Goal: Task Accomplishment & Management: Use online tool/utility

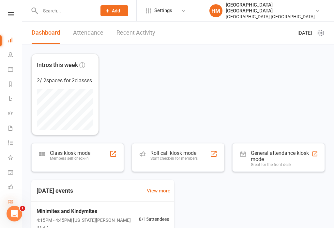
click at [12, 200] on icon at bounding box center [10, 201] width 5 height 5
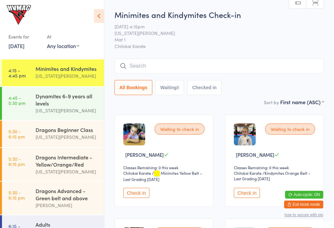
click at [169, 84] on button "Waiting 8" at bounding box center [170, 87] width 29 height 15
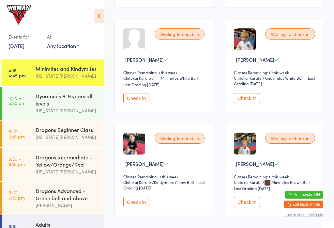
scroll to position [336, 0]
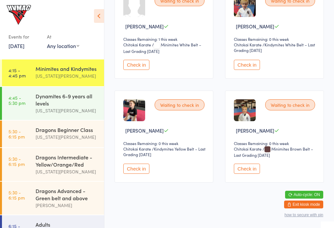
click at [99, 18] on icon at bounding box center [99, 16] width 10 height 14
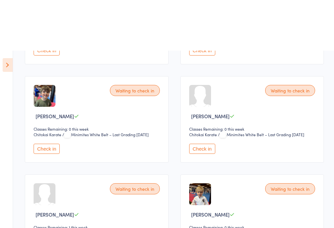
scroll to position [0, 0]
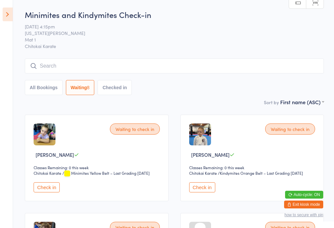
click at [9, 16] on icon at bounding box center [8, 15] width 10 height 14
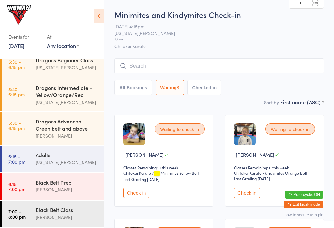
scroll to position [73, 0]
click at [55, 92] on div "Dragons Intermediate - Yellow/Orange/Red" at bounding box center [67, 91] width 63 height 14
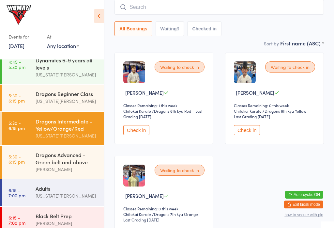
scroll to position [38, 0]
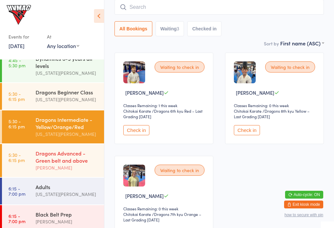
click at [51, 170] on div "[PERSON_NAME]" at bounding box center [67, 168] width 63 height 8
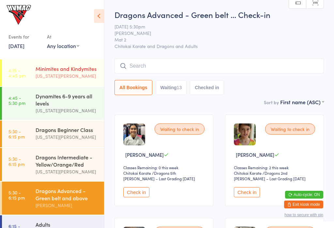
click at [53, 74] on div "[US_STATE][PERSON_NAME]" at bounding box center [67, 76] width 63 height 8
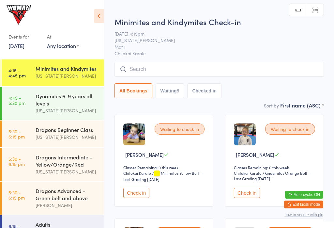
click at [103, 16] on icon at bounding box center [99, 16] width 10 height 14
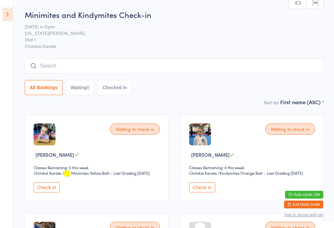
click at [3, 24] on aside "Events for 15 Sep, 2025 15 Sep, 2025 September 2025 Sun Mon Tue Wed Thu Fri Sat…" at bounding box center [6, 114] width 13 height 228
click at [8, 18] on icon at bounding box center [8, 15] width 10 height 14
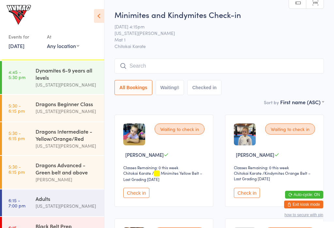
scroll to position [28, 0]
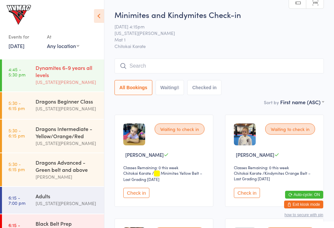
click at [24, 88] on link "4:45 - 5:30 pm Dynamites 6-9 years all levels Georgia Dearlove" at bounding box center [53, 74] width 102 height 33
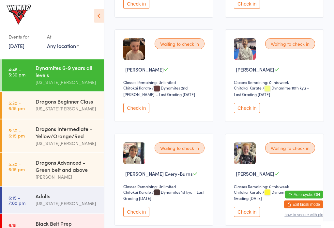
click at [243, 107] on button "Check in" at bounding box center [247, 108] width 26 height 10
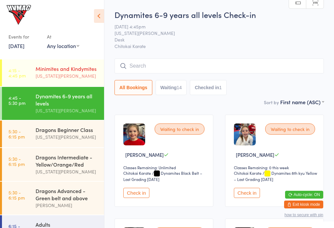
click at [26, 62] on link "4:15 - 4:45 pm Minimites and Kindymites Georgia Dearlove" at bounding box center [53, 72] width 102 height 27
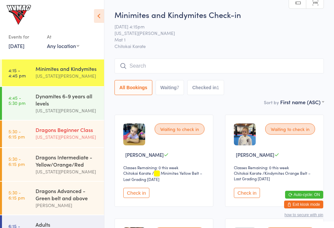
click at [23, 141] on link "5:30 - 6:15 pm Dragons Beginner Class Georgia Dearlove" at bounding box center [53, 133] width 102 height 27
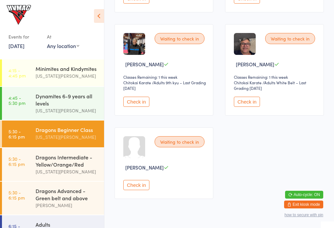
scroll to position [195, 0]
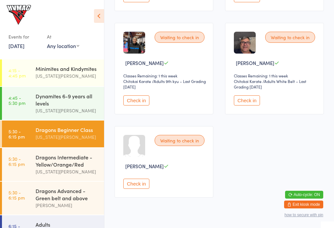
click at [246, 105] on button "Check in" at bounding box center [247, 100] width 26 height 10
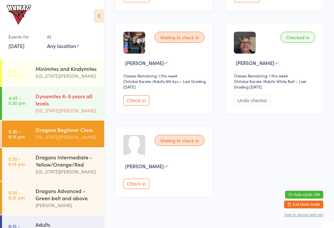
click at [83, 101] on div "Dynamites 6-9 years all levels" at bounding box center [67, 99] width 63 height 14
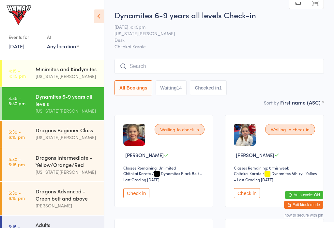
click at [206, 65] on input "search" at bounding box center [219, 65] width 209 height 15
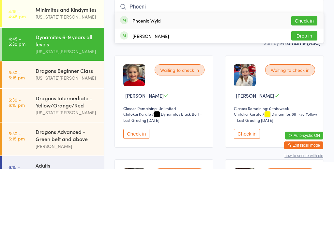
scroll to position [59, 0]
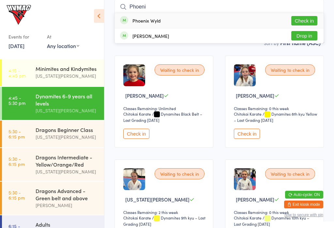
type input "Phoeni"
click at [305, 20] on button "Check in" at bounding box center [304, 20] width 26 height 9
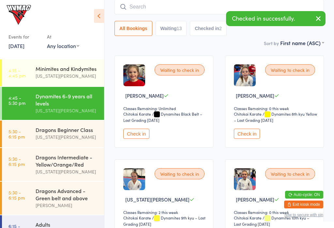
click at [319, 17] on icon "button" at bounding box center [318, 18] width 8 height 8
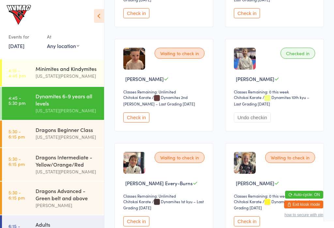
scroll to position [277, 0]
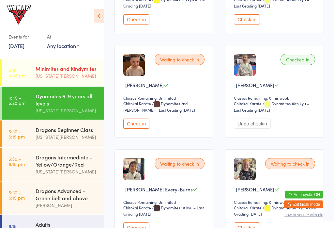
click at [47, 71] on div "Minimites and Kindymites" at bounding box center [67, 68] width 63 height 7
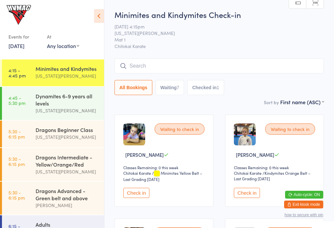
click at [130, 61] on input "search" at bounding box center [219, 65] width 209 height 15
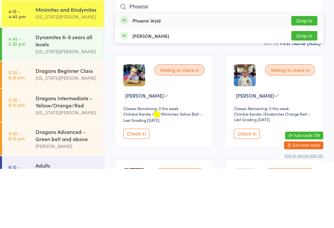
type input "Phoenix"
click at [308, 75] on button "Drop in" at bounding box center [304, 79] width 26 height 9
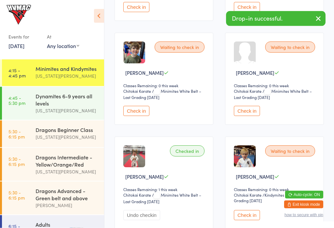
scroll to position [214, 0]
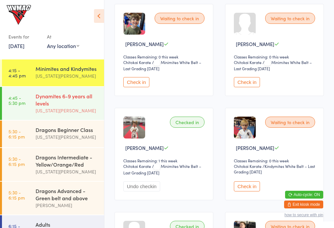
click at [33, 108] on link "4:45 - 5:30 pm Dynamites 6-9 years all levels Georgia Dearlove" at bounding box center [53, 103] width 102 height 33
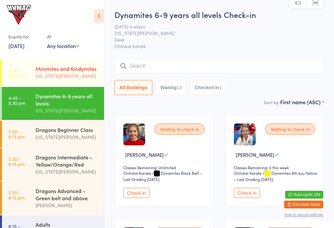
click at [47, 84] on div "Minimites and Kindymites Georgia Dearlove" at bounding box center [70, 72] width 69 height 26
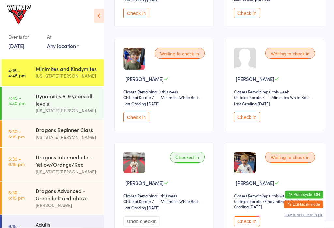
scroll to position [182, 0]
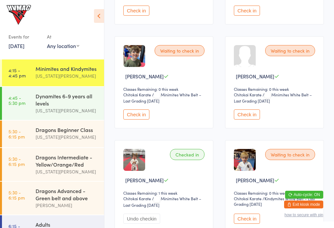
click at [250, 115] on button "Check in" at bounding box center [247, 114] width 26 height 10
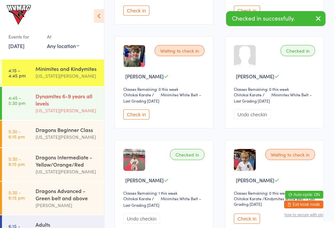
click at [24, 107] on link "4:45 - 5:30 pm Dynamites 6-9 years all levels Georgia Dearlove" at bounding box center [53, 103] width 102 height 33
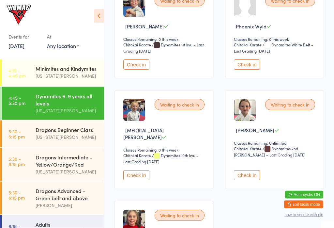
scroll to position [645, 0]
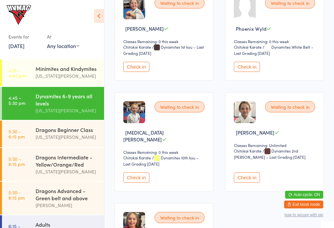
click at [250, 72] on button "Check in" at bounding box center [247, 67] width 26 height 10
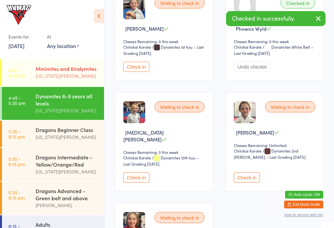
click at [57, 74] on div "[US_STATE][PERSON_NAME]" at bounding box center [67, 76] width 63 height 8
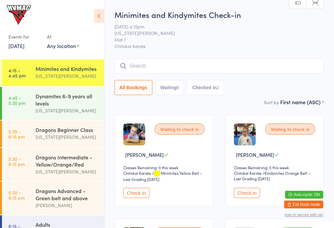
click at [144, 198] on button "Check in" at bounding box center [136, 193] width 26 height 10
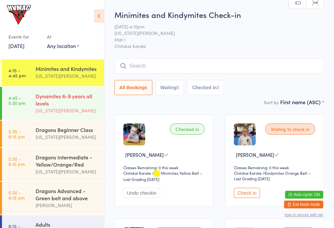
click at [19, 103] on time "4:45 - 5:30 pm" at bounding box center [16, 100] width 17 height 10
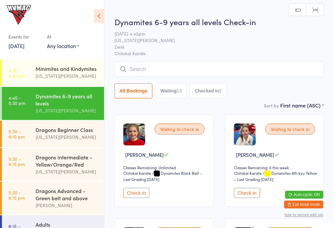
click at [191, 67] on input "search" at bounding box center [219, 69] width 209 height 15
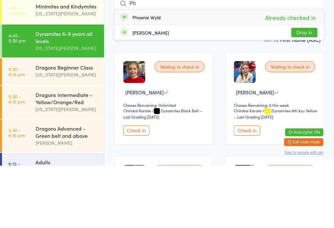
type input "P"
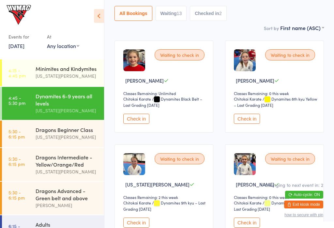
scroll to position [79, 0]
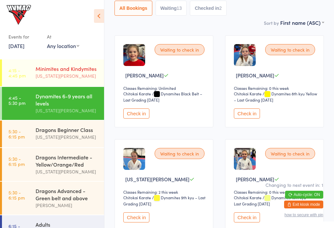
click at [59, 72] on div "Minimites and Kindymites" at bounding box center [67, 68] width 63 height 7
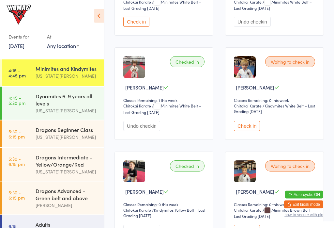
scroll to position [275, 0]
click at [248, 131] on button "Check in" at bounding box center [247, 126] width 26 height 10
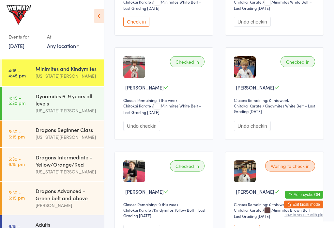
click at [101, 21] on icon at bounding box center [99, 16] width 10 height 14
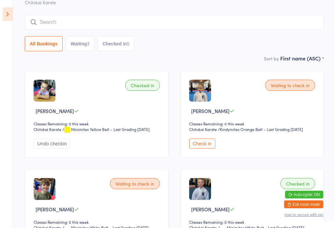
scroll to position [44, 0]
click at [205, 146] on button "Check in" at bounding box center [202, 143] width 26 height 10
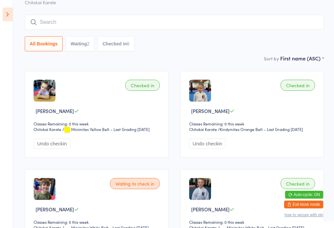
click at [43, 17] on input "search" at bounding box center [174, 22] width 299 height 15
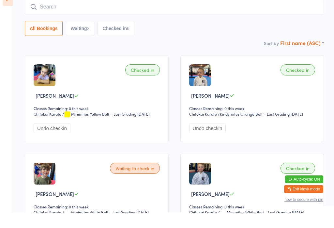
click at [321, 54] on select "First name (ASC) First name (DESC) Last name (ASC) Last name (DESC) Check in ti…" at bounding box center [302, 57] width 44 height 6
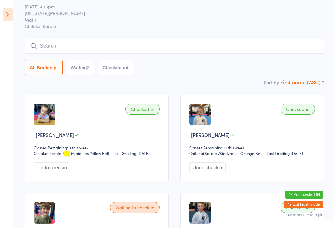
scroll to position [0, 0]
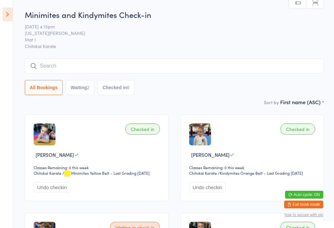
click at [83, 85] on button "Waiting 2" at bounding box center [80, 87] width 29 height 15
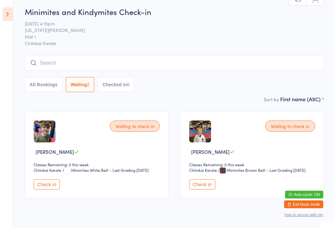
scroll to position [3, 0]
click at [202, 185] on button "Check in" at bounding box center [202, 184] width 26 height 10
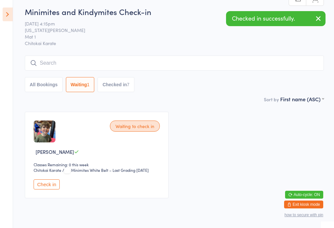
click at [53, 64] on input "search" at bounding box center [174, 62] width 299 height 15
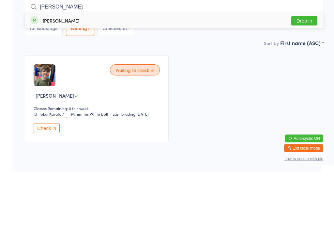
type input "Hazel"
click at [306, 72] on button "Drop in" at bounding box center [304, 76] width 26 height 9
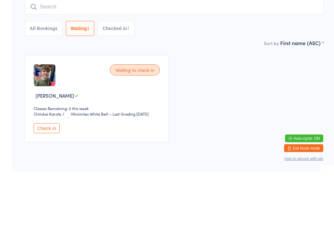
scroll to position [16, 0]
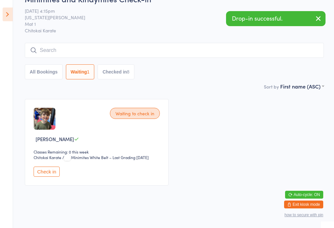
click at [113, 75] on button "Checked in 8" at bounding box center [116, 71] width 37 height 15
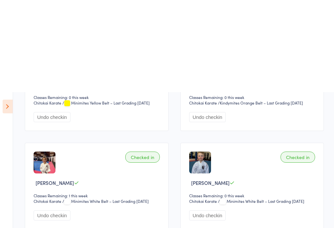
scroll to position [0, 0]
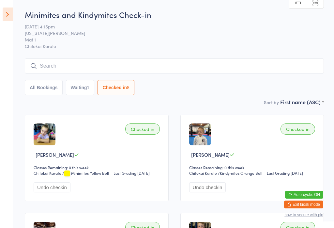
click at [3, 17] on icon at bounding box center [8, 15] width 10 height 14
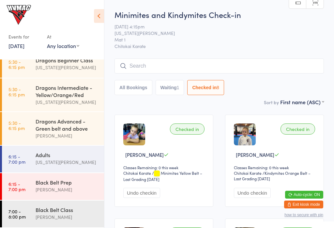
scroll to position [73, 0]
click at [90, 226] on div "Black Belt Class Lesley Talbut" at bounding box center [70, 213] width 69 height 26
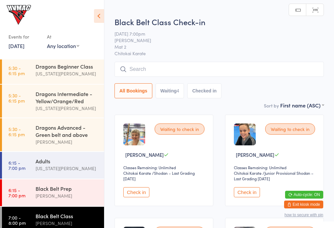
click at [272, 82] on div "All Bookings Waiting 4 Checked in" at bounding box center [219, 80] width 209 height 37
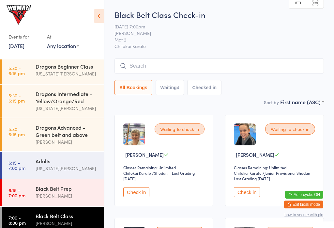
click at [256, 68] on input "search" at bounding box center [219, 65] width 209 height 15
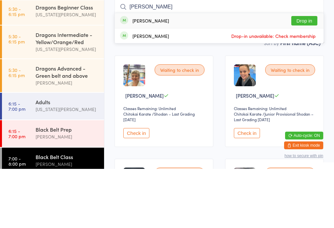
type input "Logan"
click at [311, 75] on button "Drop in" at bounding box center [304, 79] width 26 height 9
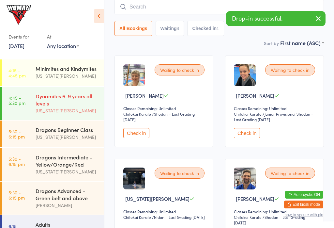
click at [42, 105] on div "Dynamites 6-9 years all levels" at bounding box center [67, 99] width 63 height 14
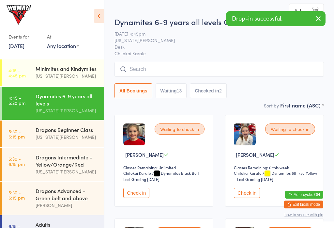
click at [98, 20] on icon at bounding box center [99, 16] width 10 height 14
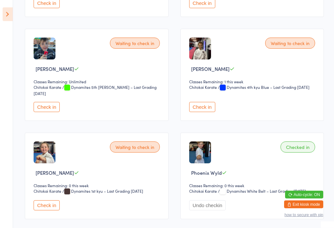
scroll to position [484, 0]
click at [48, 112] on button "Check in" at bounding box center [47, 107] width 26 height 10
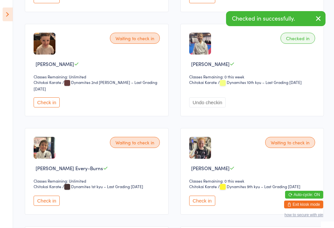
scroll to position [288, 0]
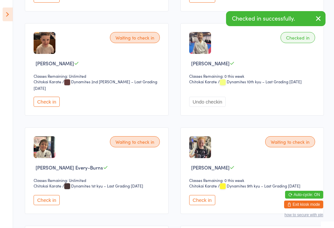
click at [49, 107] on button "Check in" at bounding box center [47, 102] width 26 height 10
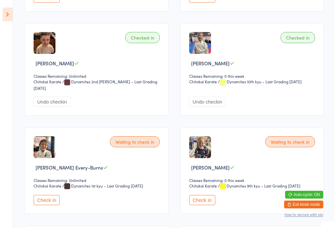
click at [206, 205] on button "Check in" at bounding box center [202, 200] width 26 height 10
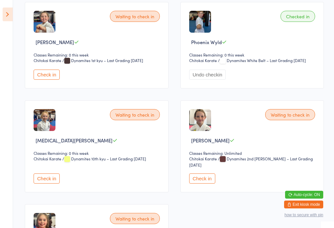
scroll to position [617, 0]
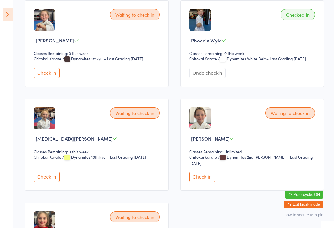
click at [46, 182] on button "Check in" at bounding box center [47, 177] width 26 height 10
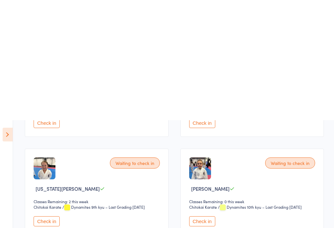
scroll to position [0, 0]
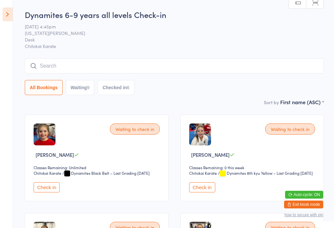
click at [204, 77] on div "All Bookings Waiting 9 Checked in 6" at bounding box center [174, 76] width 299 height 37
click at [216, 62] on input "search" at bounding box center [174, 65] width 299 height 15
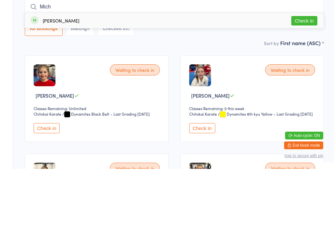
type input "Mich"
click at [311, 75] on button "Check in" at bounding box center [304, 79] width 26 height 9
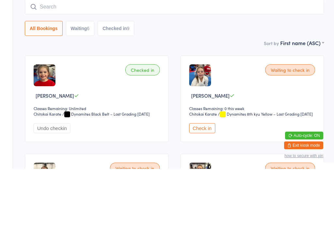
click at [211, 38] on div "Dynamites 6-9 years all levels Check-in 15 Sep 4:45pm Georgia Dearlove Desk Chi…" at bounding box center [174, 53] width 299 height 89
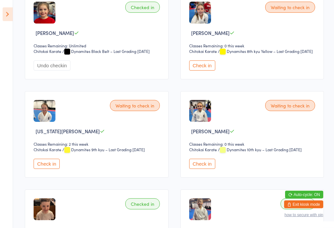
click at [206, 169] on button "Check in" at bounding box center [202, 164] width 26 height 10
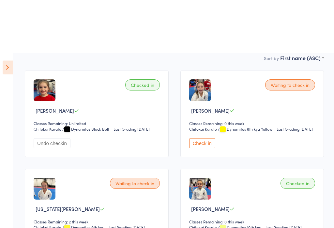
scroll to position [0, 0]
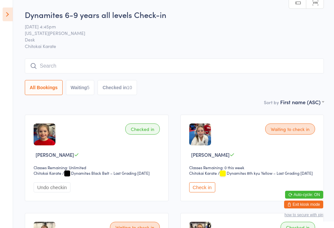
click at [1, 21] on aside "Events for 15 Sep, 2025 15 Sep, 2025 September 2025 Sun Mon Tue Wed Thu Fri Sat…" at bounding box center [6, 114] width 13 height 228
click at [4, 14] on icon at bounding box center [8, 15] width 10 height 14
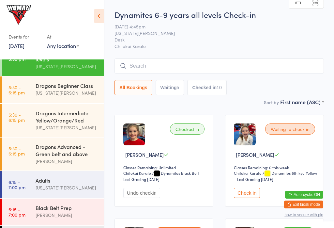
scroll to position [48, 0]
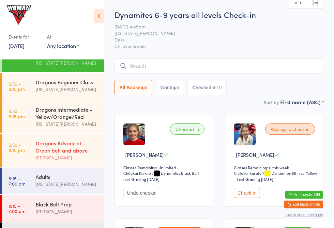
click at [35, 162] on link "5:30 - 6:15 pm Dragons Advanced - Green belt and above Lesley Talbut" at bounding box center [53, 150] width 102 height 33
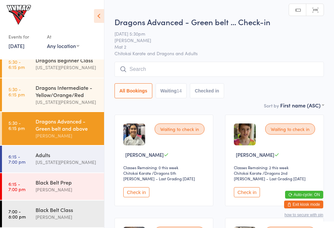
scroll to position [73, 0]
click at [250, 192] on button "Check in" at bounding box center [247, 192] width 26 height 10
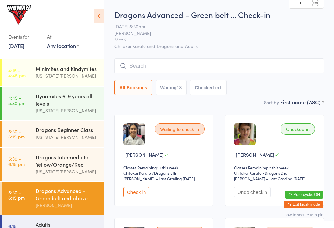
scroll to position [0, 0]
click at [48, 106] on div "Dynamites 6-9 years all levels" at bounding box center [67, 99] width 63 height 14
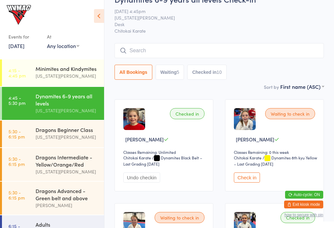
scroll to position [15, 0]
click at [247, 182] on button "Check in" at bounding box center [247, 177] width 26 height 10
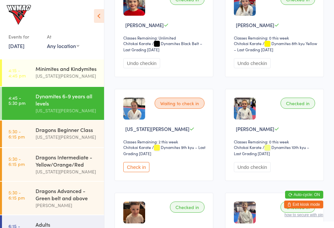
scroll to position [123, 0]
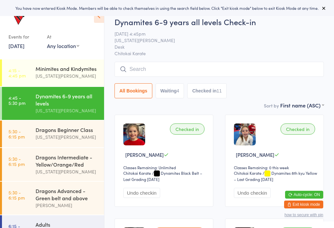
click at [170, 88] on button "Waiting 4" at bounding box center [170, 90] width 29 height 15
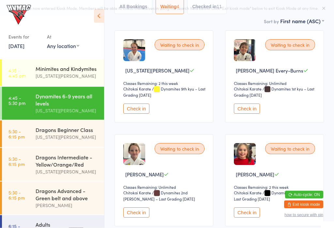
scroll to position [84, 0]
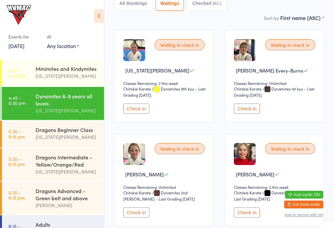
click at [253, 110] on button "Check in" at bounding box center [247, 108] width 26 height 10
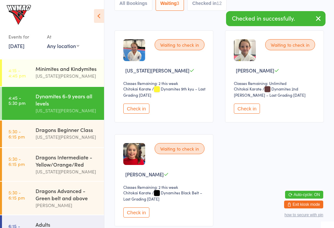
click at [132, 215] on button "Check in" at bounding box center [136, 212] width 26 height 10
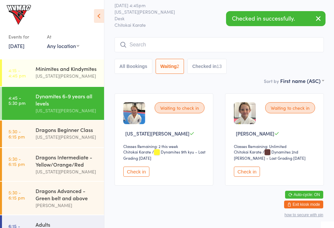
click at [217, 65] on button "Checked in 13" at bounding box center [206, 66] width 39 height 15
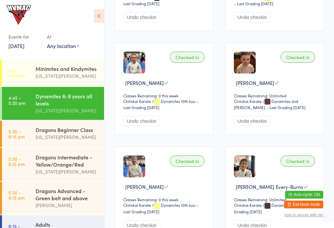
scroll to position [0, 0]
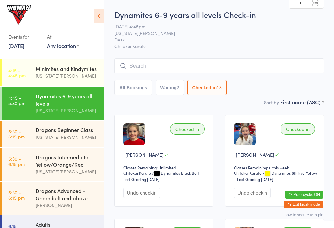
click at [160, 61] on input "search" at bounding box center [219, 65] width 209 height 15
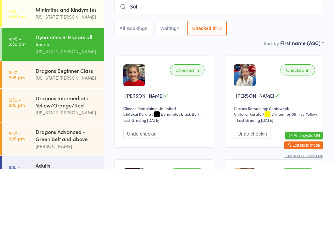
type input "Sofia"
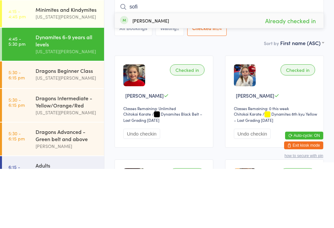
click at [283, 80] on div "All Bookings Waiting 1 Checked in 14" at bounding box center [219, 87] width 209 height 15
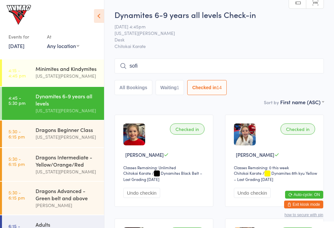
click at [203, 68] on input "sofi" at bounding box center [219, 65] width 209 height 15
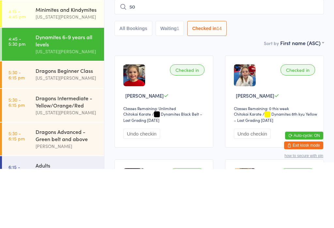
type input "s"
click at [125, 80] on button "All Bookings" at bounding box center [134, 87] width 38 height 15
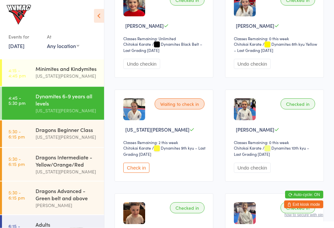
scroll to position [129, 0]
click at [137, 173] on button "Check in" at bounding box center [136, 167] width 26 height 10
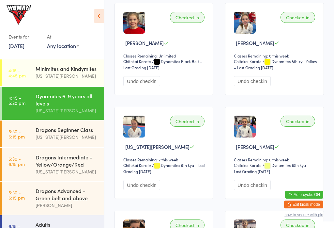
scroll to position [0, 0]
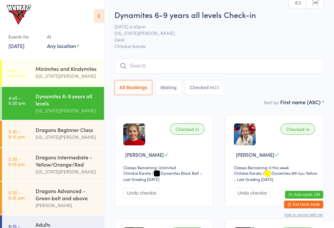
click at [167, 67] on input "search" at bounding box center [219, 65] width 209 height 15
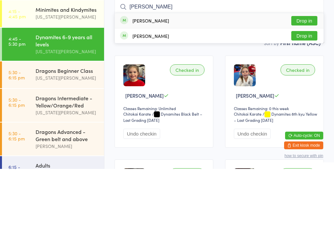
type input "Regan"
click at [304, 75] on button "Drop in" at bounding box center [304, 79] width 26 height 9
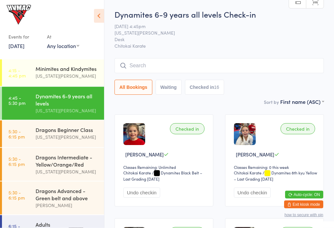
scroll to position [0, 0]
click at [132, 65] on input "search" at bounding box center [219, 65] width 209 height 15
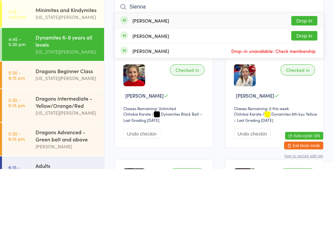
click at [161, 58] on input "Sienna" at bounding box center [219, 65] width 209 height 15
type input "Sienna"
click at [299, 90] on button "Drop in" at bounding box center [304, 94] width 26 height 9
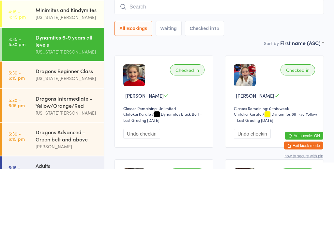
scroll to position [59, 0]
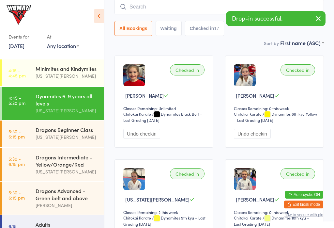
click at [322, 20] on icon "button" at bounding box center [318, 18] width 8 height 8
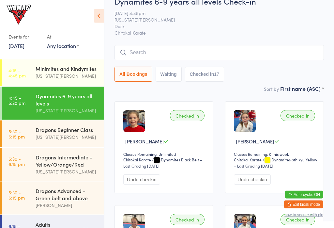
scroll to position [0, 0]
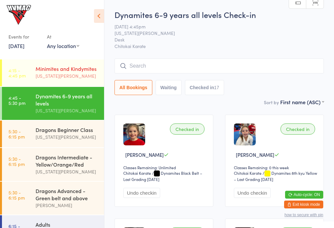
click at [47, 71] on div "Minimites and Kindymites" at bounding box center [67, 68] width 63 height 7
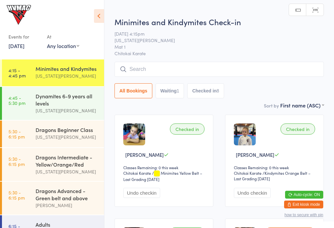
click at [176, 87] on button "Waiting 1" at bounding box center [170, 90] width 29 height 15
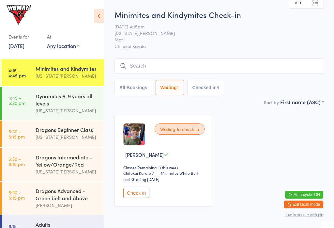
click at [201, 91] on button "Checked in 8" at bounding box center [205, 87] width 37 height 15
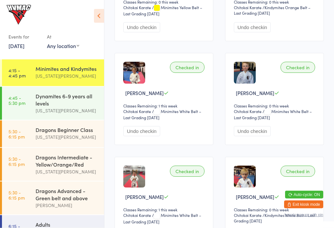
scroll to position [166, 0]
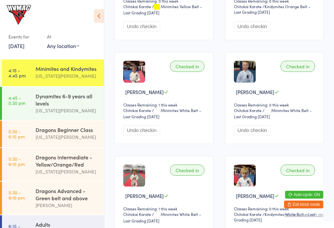
click at [133, 71] on img at bounding box center [134, 72] width 22 height 22
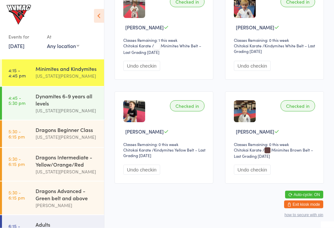
scroll to position [336, 0]
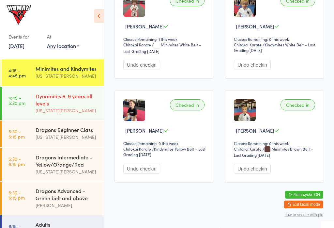
click at [23, 105] on time "4:45 - 5:30 pm" at bounding box center [16, 100] width 17 height 10
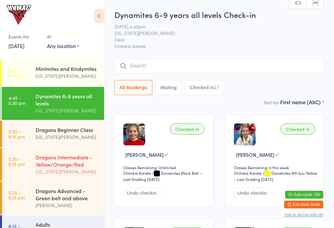
click at [54, 164] on div "Dragons Intermediate - Yellow/Orange/Red" at bounding box center [67, 160] width 63 height 14
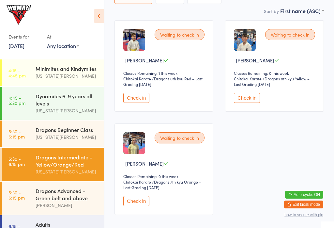
scroll to position [125, 0]
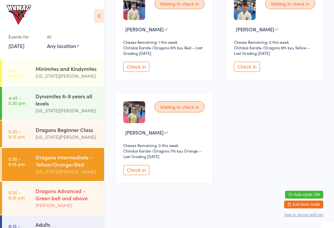
click at [49, 206] on div "[PERSON_NAME]" at bounding box center [67, 205] width 63 height 8
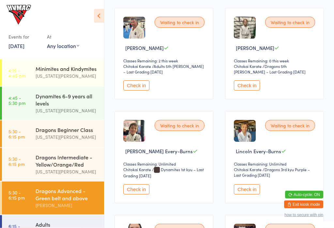
scroll to position [210, 0]
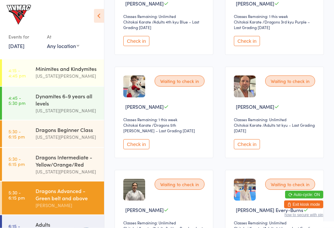
click at [251, 149] on button "Check in" at bounding box center [247, 144] width 26 height 10
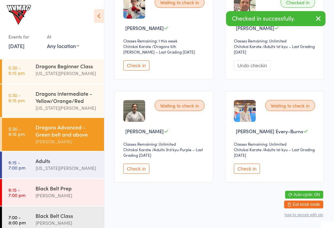
scroll to position [63, 0]
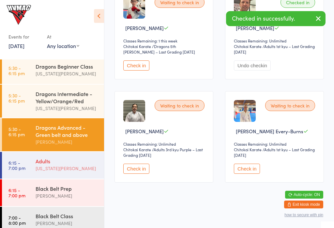
click at [44, 169] on div "[US_STATE][PERSON_NAME]" at bounding box center [67, 168] width 63 height 8
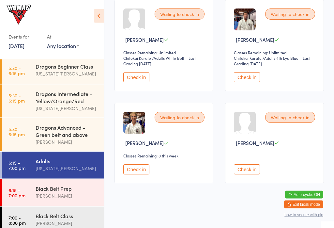
scroll to position [323, 0]
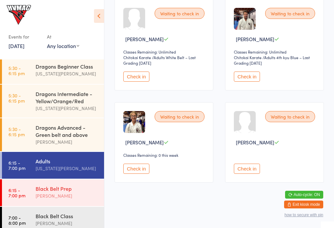
click at [43, 192] on div "Black Belt Prep" at bounding box center [67, 188] width 63 height 7
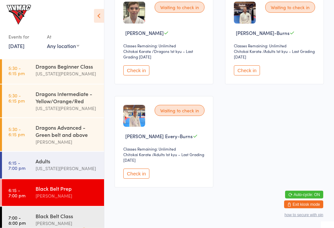
scroll to position [334, 0]
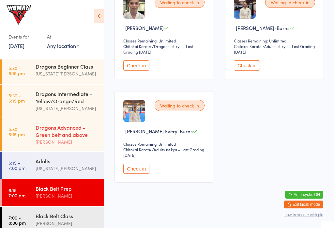
click at [41, 138] on div "Dragons Advanced - Green belt and above" at bounding box center [67, 131] width 63 height 14
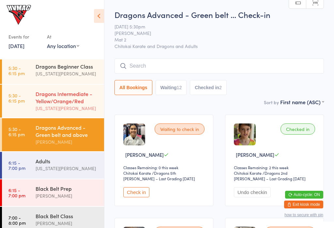
click at [23, 95] on time "5:30 - 6:15 pm" at bounding box center [16, 98] width 16 height 10
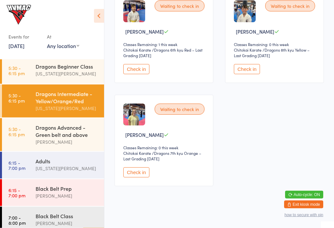
scroll to position [125, 0]
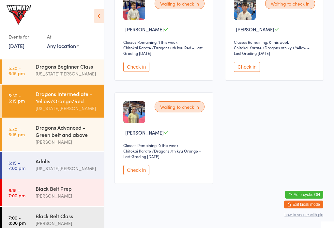
click at [231, 65] on div "Waiting to check in Horatio Stanley Classes Remaining: 0 this week Chitokai Kar…" at bounding box center [274, 34] width 99 height 91
click at [246, 66] on button "Check in" at bounding box center [247, 67] width 26 height 10
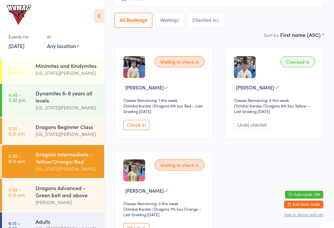
scroll to position [2, 0]
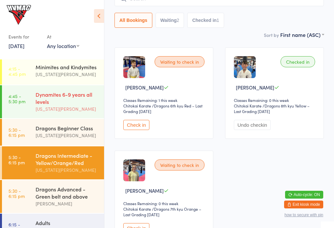
click at [64, 107] on div "[US_STATE][PERSON_NAME]" at bounding box center [67, 109] width 63 height 8
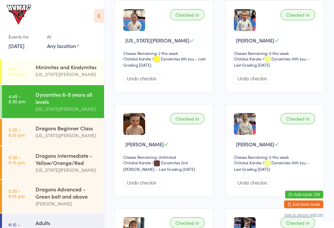
scroll to position [218, 0]
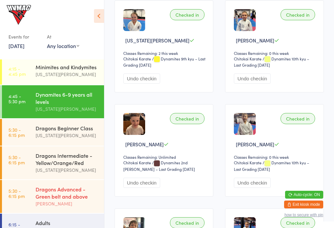
click at [71, 200] on div "Dragons Advanced - Green belt and above" at bounding box center [67, 192] width 63 height 14
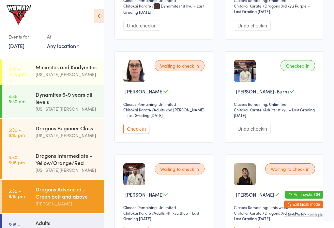
scroll to position [374, 0]
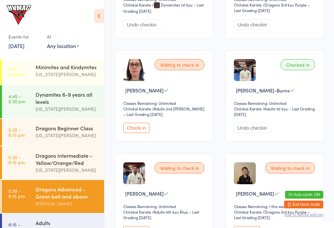
click at [143, 133] on button "Check in" at bounding box center [136, 128] width 26 height 10
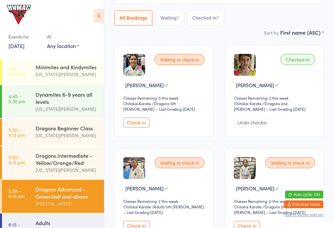
scroll to position [69, 0]
click at [135, 124] on button "Check in" at bounding box center [136, 122] width 26 height 10
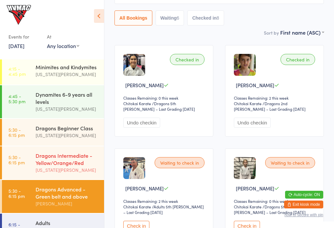
click at [37, 173] on div "[US_STATE][PERSON_NAME]" at bounding box center [67, 170] width 63 height 8
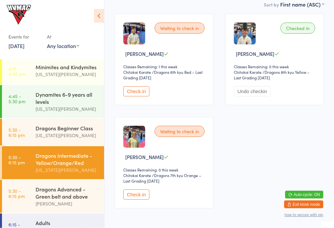
scroll to position [99, 0]
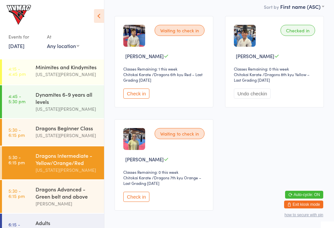
click at [139, 202] on button "Check in" at bounding box center [136, 196] width 26 height 10
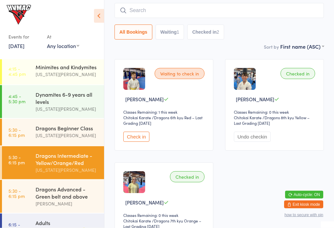
scroll to position [70, 0]
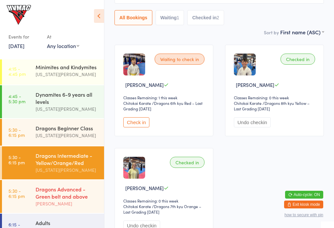
click at [38, 198] on div "Dragons Advanced - Green belt and above" at bounding box center [67, 192] width 63 height 14
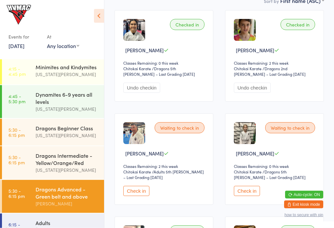
scroll to position [102, 0]
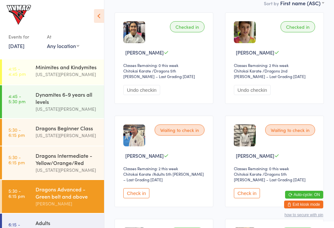
click at [253, 195] on button "Check in" at bounding box center [247, 193] width 26 height 10
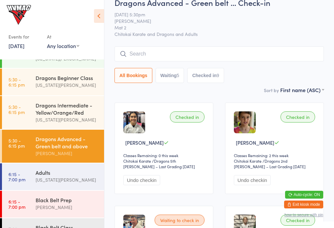
scroll to position [0, 0]
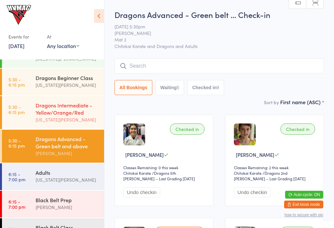
click at [77, 111] on div "Dragons Intermediate - Yellow/Orange/Red" at bounding box center [67, 108] width 63 height 14
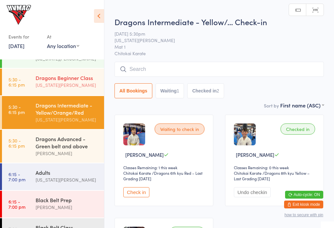
click at [80, 84] on div "[US_STATE][PERSON_NAME]" at bounding box center [67, 85] width 63 height 8
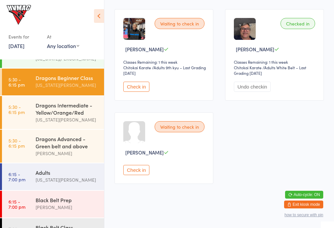
scroll to position [210, 0]
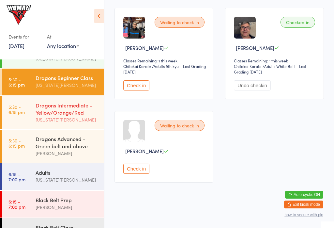
click at [80, 114] on div "Dragons Intermediate - Yellow/Orange/Red" at bounding box center [67, 108] width 63 height 14
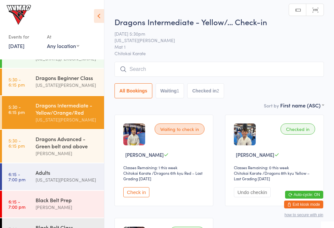
click at [136, 193] on button "Check in" at bounding box center [136, 192] width 26 height 10
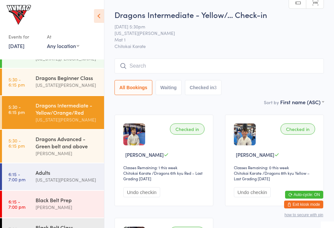
click at [191, 65] on input "search" at bounding box center [219, 65] width 209 height 15
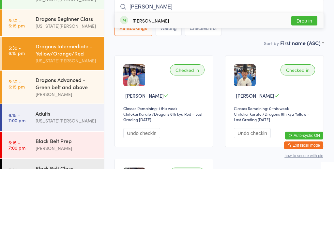
type input "Heidi"
click at [306, 75] on button "Drop in" at bounding box center [304, 79] width 26 height 9
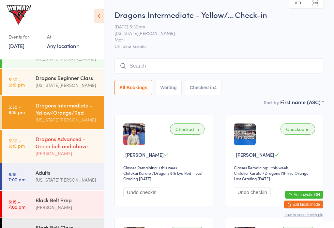
click at [70, 149] on div "Dragons Advanced - Green belt and above" at bounding box center [67, 142] width 63 height 14
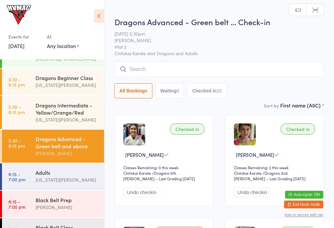
click at [283, 75] on input "search" at bounding box center [219, 69] width 209 height 15
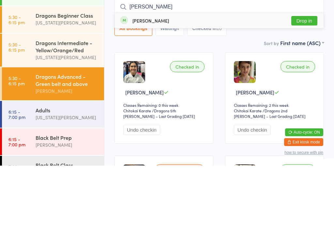
type input "Edw"
click at [307, 78] on button "Drop in" at bounding box center [304, 82] width 26 height 9
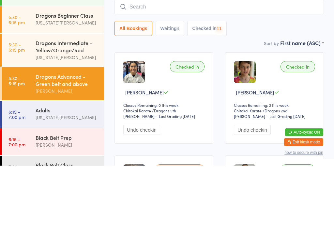
click at [233, 62] on input "search" at bounding box center [219, 69] width 209 height 15
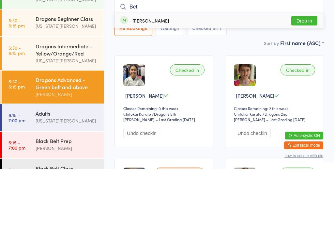
type input "Bet"
click at [309, 75] on button "Drop in" at bounding box center [304, 79] width 26 height 9
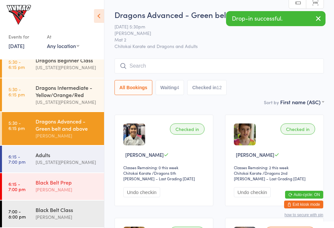
click at [71, 183] on div "Black Belt Prep" at bounding box center [67, 181] width 63 height 7
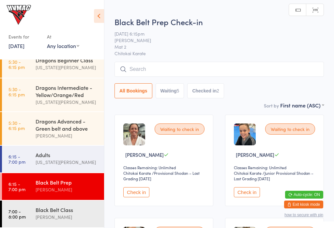
click at [283, 66] on input "search" at bounding box center [219, 69] width 209 height 15
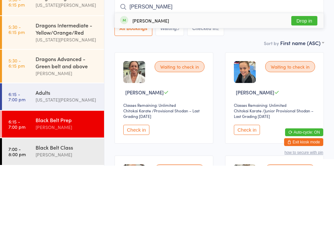
type input "Edw"
click at [308, 78] on button "Drop in" at bounding box center [304, 82] width 26 height 9
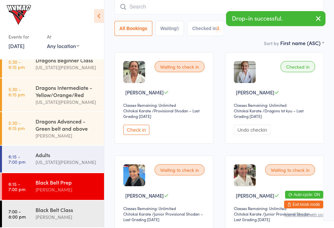
click at [205, 7] on input "search" at bounding box center [219, 6] width 209 height 15
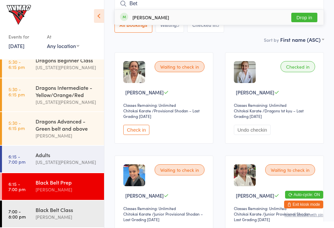
type input "Bet"
click at [307, 17] on button "Drop in" at bounding box center [304, 17] width 26 height 9
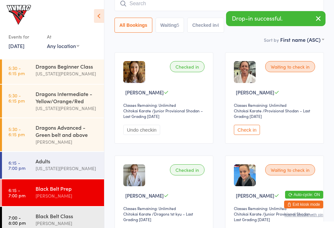
scroll to position [152, 0]
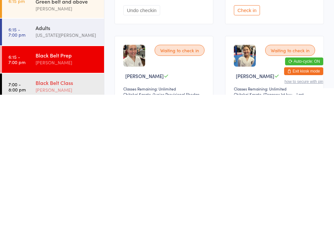
click at [79, 212] on div "Black Belt Class" at bounding box center [67, 215] width 63 height 7
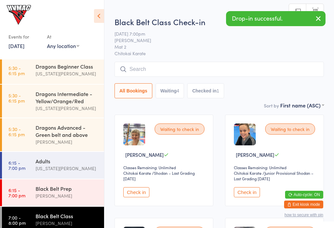
click at [276, 72] on input "search" at bounding box center [219, 69] width 209 height 15
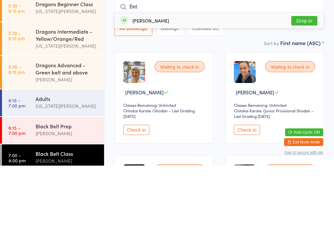
type input "Bet"
click at [309, 78] on button "Drop in" at bounding box center [304, 82] width 26 height 9
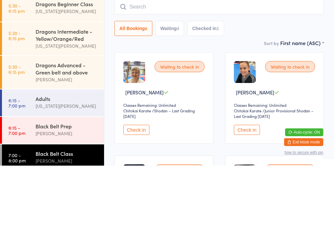
scroll to position [62, 0]
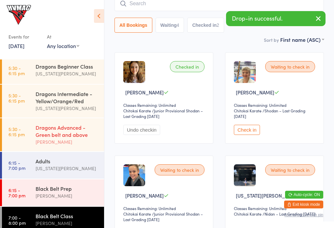
click at [82, 121] on div "Dragons Advanced - Green belt and above Lesley Talbut" at bounding box center [70, 134] width 69 height 33
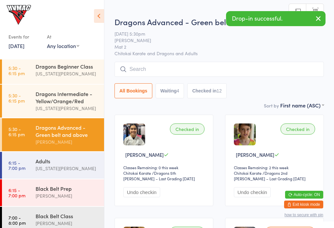
click at [181, 88] on button "Waiting 4" at bounding box center [170, 90] width 29 height 15
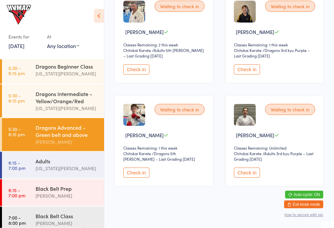
scroll to position [125, 0]
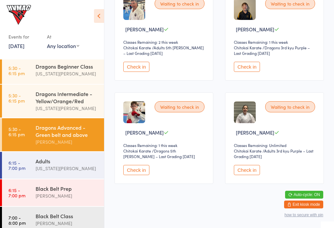
click at [252, 66] on button "Check in" at bounding box center [247, 67] width 26 height 10
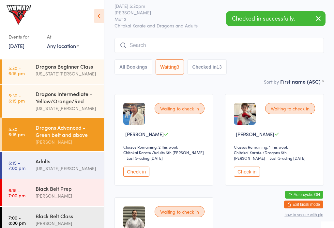
scroll to position [23, 0]
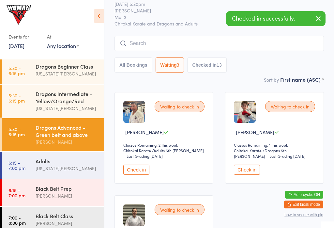
click at [191, 39] on input "search" at bounding box center [219, 43] width 209 height 15
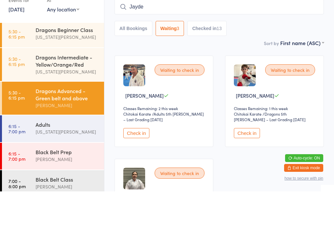
click at [206, 57] on button "Checked in 13" at bounding box center [206, 64] width 39 height 15
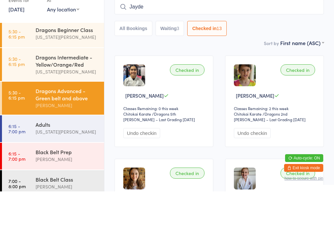
scroll to position [59, 0]
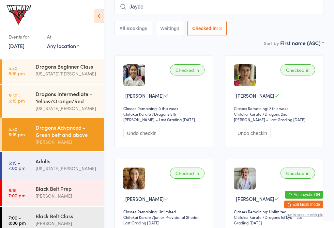
click at [164, 8] on input "Jayde" at bounding box center [219, 6] width 209 height 15
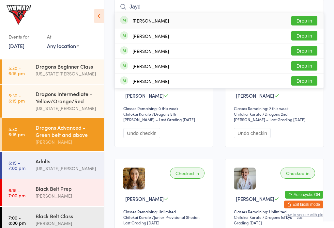
type input "Jayde"
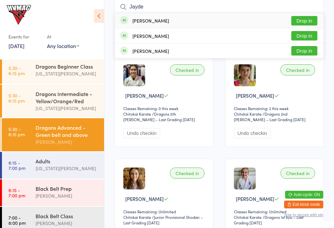
click at [311, 19] on button "Drop in" at bounding box center [304, 20] width 26 height 9
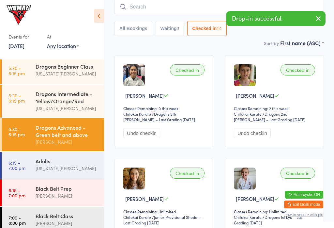
click at [168, 5] on input "search" at bounding box center [219, 6] width 209 height 15
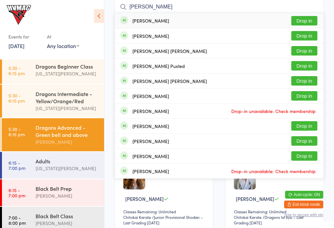
type input "Jason"
click at [310, 18] on button "Drop in" at bounding box center [304, 20] width 26 height 9
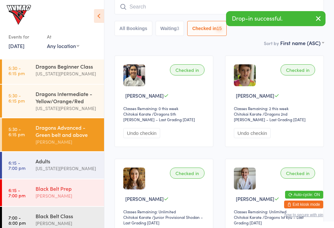
click at [73, 187] on div "Black Belt Prep Lesley Talbut" at bounding box center [70, 192] width 69 height 26
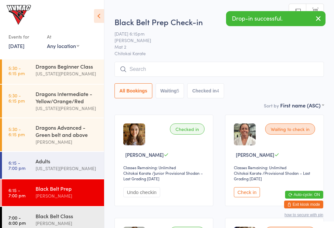
click at [224, 71] on input "search" at bounding box center [219, 69] width 209 height 15
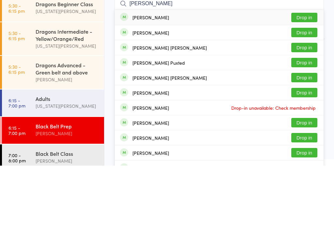
type input "Jason"
click at [306, 75] on button "Drop in" at bounding box center [304, 79] width 26 height 9
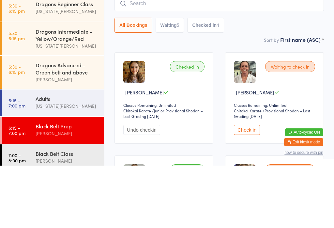
scroll to position [62, 0]
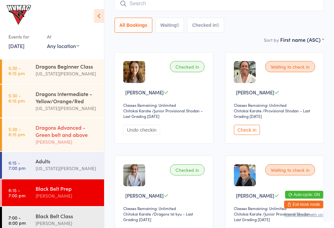
click at [67, 138] on div "Dragons Advanced - Green belt and above" at bounding box center [67, 131] width 63 height 14
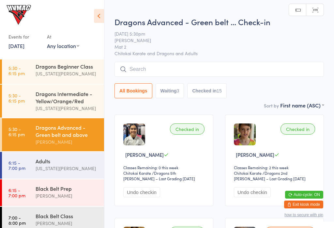
click at [180, 58] on div "Dragons Advanced - Green belt … Check-in 15 Sep 5:30pm Lesley Talbut Mat 2 Chit…" at bounding box center [219, 58] width 209 height 85
click at [189, 66] on input "search" at bounding box center [219, 69] width 209 height 15
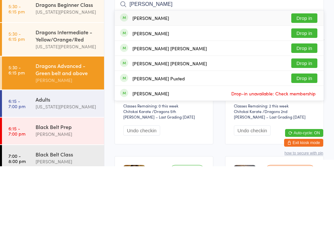
type input "Jackie"
click at [302, 75] on button "Drop in" at bounding box center [304, 79] width 26 height 9
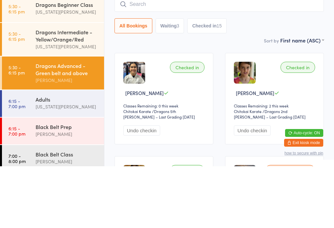
scroll to position [62, 0]
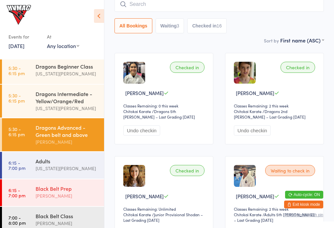
click at [76, 199] on div "[PERSON_NAME]" at bounding box center [67, 196] width 63 height 8
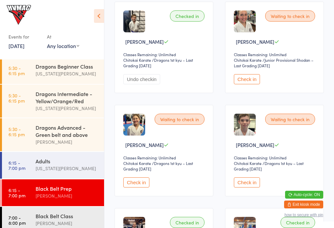
scroll to position [326, 0]
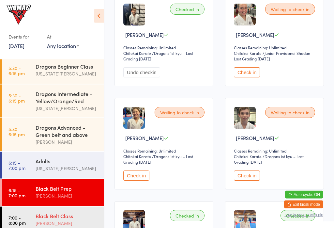
click at [76, 216] on div "Black Belt Class" at bounding box center [67, 215] width 63 height 7
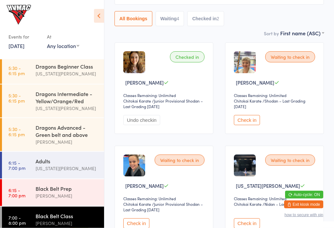
scroll to position [72, 0]
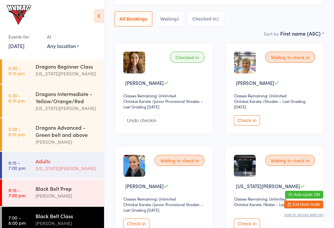
click at [76, 161] on div "Adults Georgia Dearlove" at bounding box center [70, 165] width 69 height 26
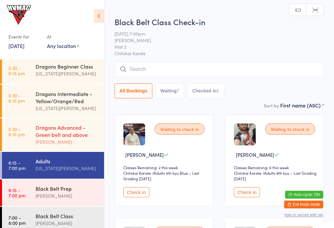
click at [63, 145] on div "[PERSON_NAME]" at bounding box center [67, 142] width 63 height 8
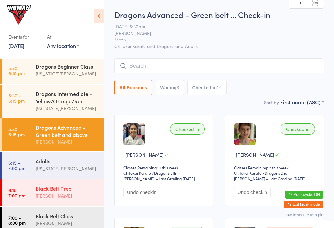
click at [74, 197] on div "[PERSON_NAME]" at bounding box center [67, 196] width 63 height 8
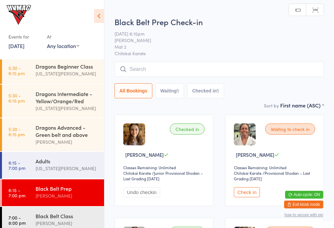
click at [174, 64] on input "search" at bounding box center [219, 69] width 209 height 15
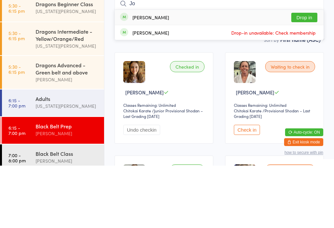
type input "J"
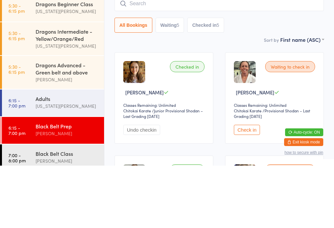
scroll to position [62, 0]
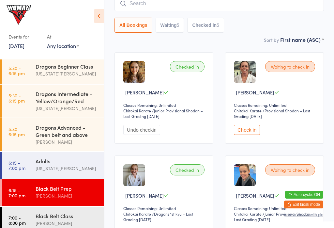
click at [181, 190] on div "Checked in Edward Cannings Classes Remaining: Unlimited Chitokai Karate Chitoka…" at bounding box center [164, 200] width 99 height 91
click at [188, 3] on input "search" at bounding box center [219, 3] width 209 height 15
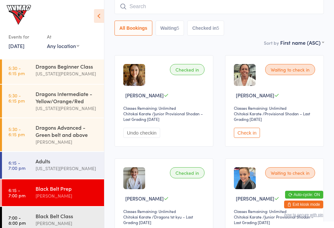
scroll to position [59, 0]
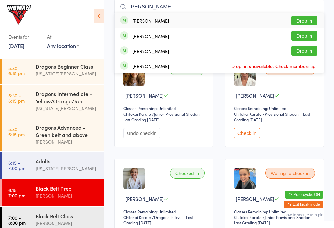
type input "Julie"
click at [311, 50] on button "Drop in" at bounding box center [304, 50] width 26 height 9
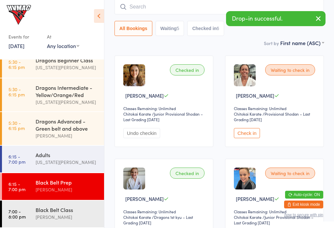
scroll to position [73, 0]
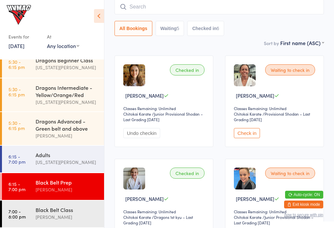
click at [180, 4] on input "search" at bounding box center [219, 6] width 209 height 15
type input "Julie"
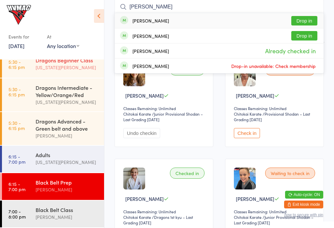
click at [76, 71] on div "Dragons Beginner Class Georgia Dearlove" at bounding box center [70, 64] width 69 height 26
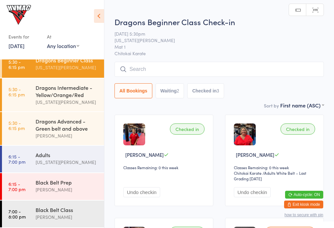
scroll to position [59, 0]
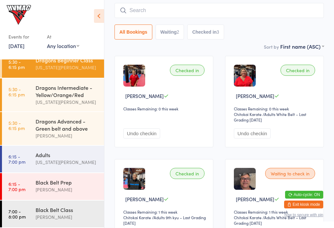
click at [197, 8] on input "search" at bounding box center [219, 10] width 209 height 15
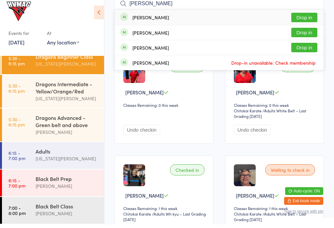
type input "Julie"
click at [309, 50] on button "Drop in" at bounding box center [304, 50] width 26 height 9
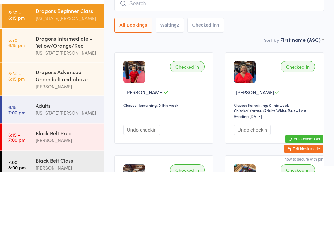
scroll to position [8, 0]
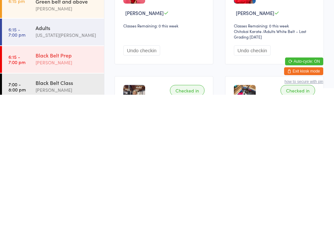
click at [72, 185] on div "Black Belt Prep" at bounding box center [67, 188] width 63 height 7
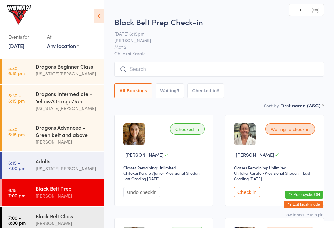
click at [178, 91] on div "5" at bounding box center [178, 90] width 3 height 5
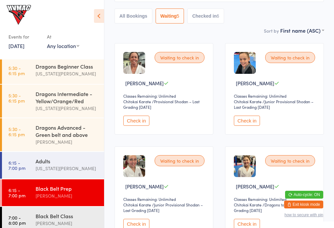
scroll to position [70, 0]
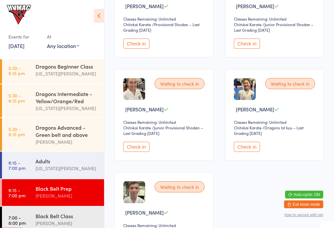
click at [247, 152] on button "Check in" at bounding box center [247, 147] width 26 height 10
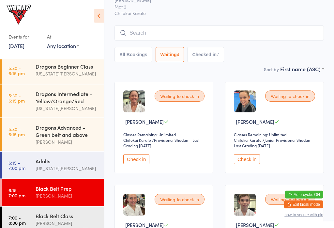
scroll to position [33, 0]
click at [241, 164] on button "Check in" at bounding box center [247, 159] width 26 height 10
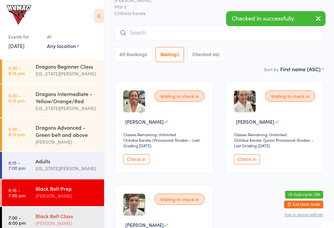
click at [29, 227] on link "7:00 - 8:00 pm Black Belt Class Lesley Talbut" at bounding box center [53, 219] width 102 height 27
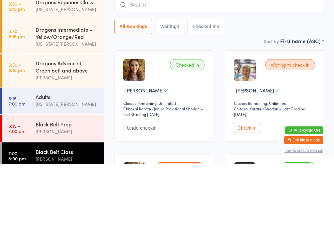
scroll to position [90, 0]
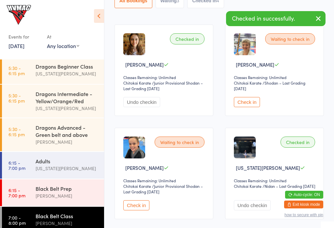
click at [134, 204] on button "Check in" at bounding box center [136, 205] width 26 height 10
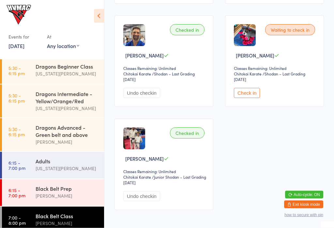
scroll to position [305, 0]
click at [42, 164] on div "Adults" at bounding box center [67, 160] width 63 height 7
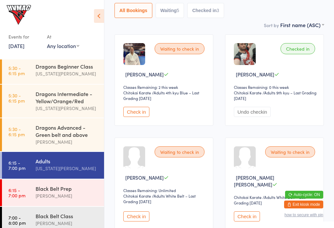
scroll to position [81, 0]
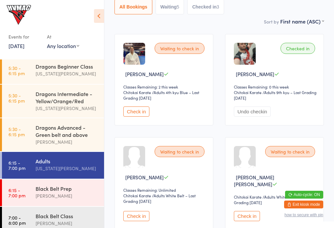
click at [132, 220] on button "Check in" at bounding box center [136, 216] width 26 height 10
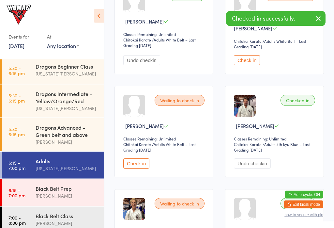
scroll to position [236, 0]
click at [132, 166] on button "Check in" at bounding box center [136, 163] width 26 height 10
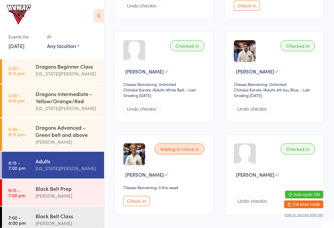
scroll to position [291, 0]
click at [61, 199] on div "[PERSON_NAME]" at bounding box center [67, 196] width 63 height 8
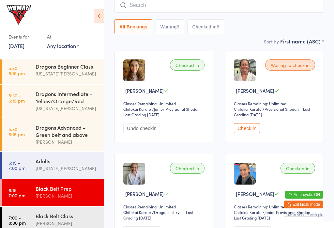
click at [254, 129] on button "Check in" at bounding box center [247, 128] width 26 height 10
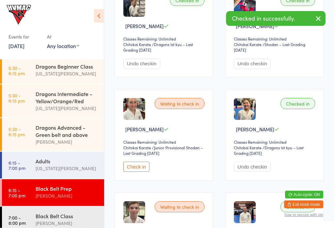
scroll to position [335, 0]
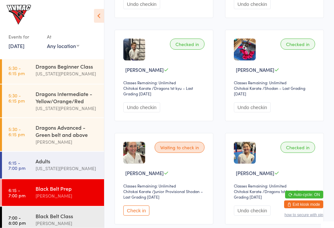
click at [135, 214] on button "Check in" at bounding box center [136, 211] width 26 height 10
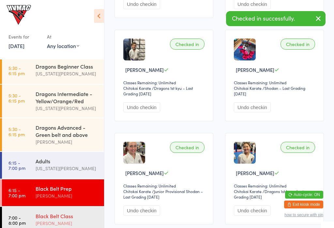
click at [53, 217] on div "Black Belt Class" at bounding box center [67, 215] width 63 height 7
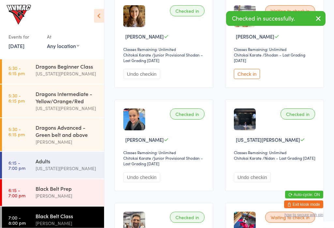
scroll to position [121, 0]
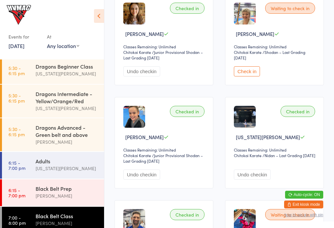
click at [321, 17] on div "Waiting to check in Ekaterina Chausenko Classes Remaining: Unlimited Chitokai K…" at bounding box center [274, 39] width 99 height 91
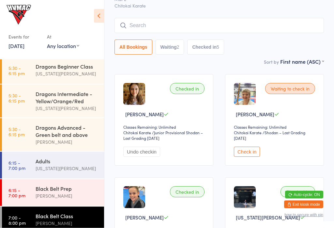
scroll to position [39, 0]
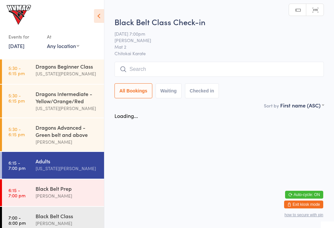
click at [43, 227] on html "You have now entered Kiosk Mode. Members will be able to check themselves in us…" at bounding box center [167, 114] width 334 height 228
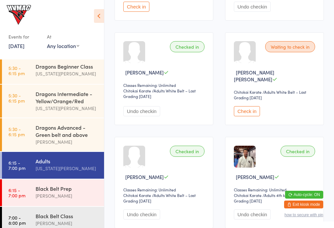
scroll to position [186, 0]
click at [67, 192] on div "Black Belt Prep" at bounding box center [67, 188] width 63 height 7
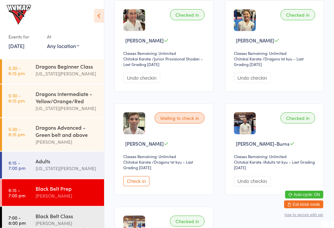
click at [134, 186] on button "Check in" at bounding box center [136, 181] width 26 height 10
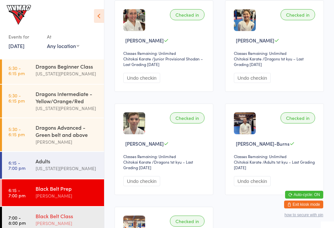
click at [60, 215] on div "Black Belt Class Lesley Talbut" at bounding box center [70, 219] width 69 height 26
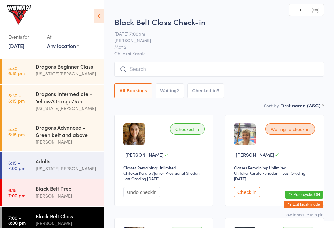
click at [202, 69] on input "search" at bounding box center [219, 69] width 209 height 15
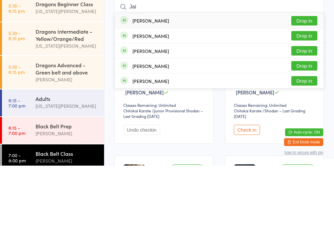
type input "Jai"
click at [311, 78] on button "Drop in" at bounding box center [304, 82] width 26 height 9
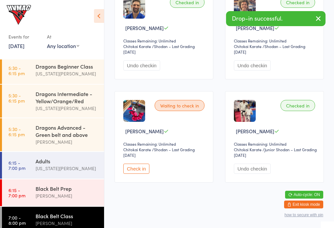
scroll to position [334, 0]
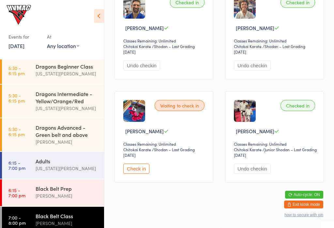
click at [136, 169] on button "Check in" at bounding box center [136, 168] width 26 height 10
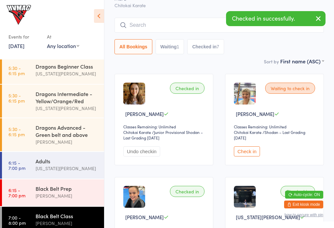
scroll to position [0, 0]
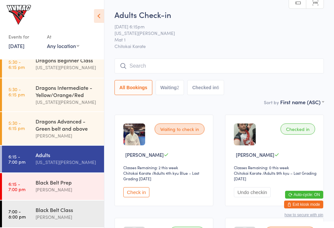
scroll to position [73, 0]
click at [41, 177] on div "Black Belt Prep Lesley Talbut" at bounding box center [70, 186] width 69 height 26
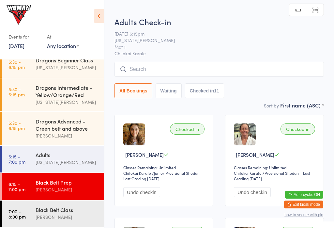
click at [59, 182] on div "Black Belt Prep" at bounding box center [67, 181] width 63 height 7
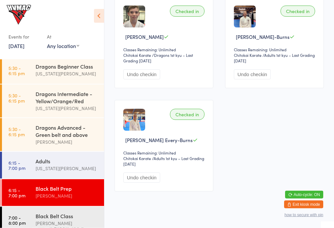
scroll to position [543, 0]
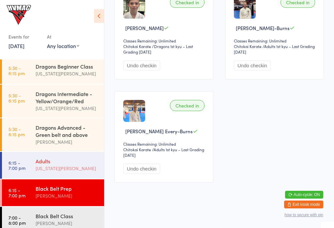
click at [46, 170] on div "[US_STATE][PERSON_NAME]" at bounding box center [67, 168] width 63 height 8
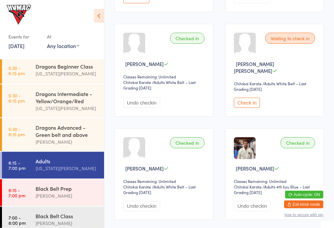
scroll to position [199, 0]
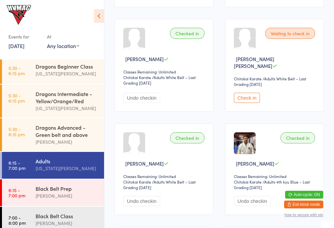
click at [243, 103] on button "Check in" at bounding box center [247, 98] width 26 height 10
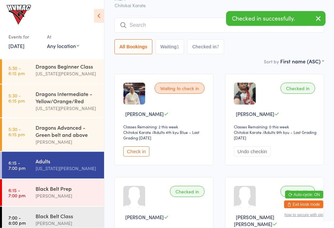
scroll to position [0, 0]
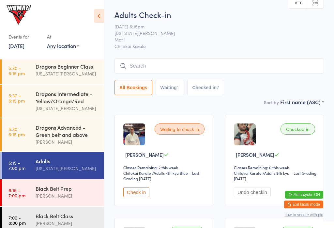
click at [36, 29] on div "Events for 15 Sep, 2025 15 Sep, 2025 September 2025 Sun Mon Tue Wed Thu Fri Sat…" at bounding box center [52, 28] width 104 height 57
click at [24, 49] on link "[DATE]" at bounding box center [16, 45] width 16 height 7
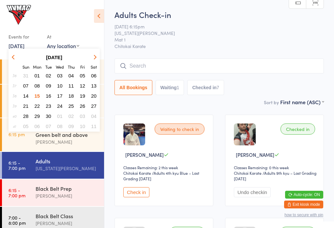
click at [44, 95] on button "16" at bounding box center [48, 95] width 10 height 9
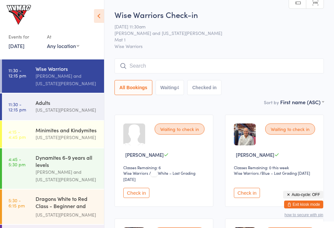
click at [24, 49] on link "16 Sep, 2025" at bounding box center [16, 45] width 16 height 7
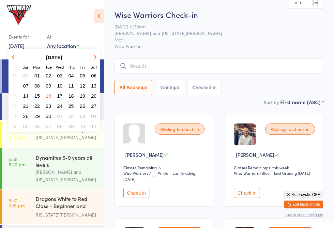
click at [34, 97] on button "15" at bounding box center [37, 95] width 10 height 9
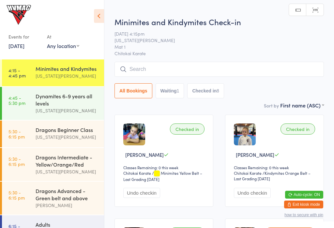
click at [88, 16] on div at bounding box center [48, 16] width 81 height 19
click at [93, 9] on div "Events for 15 Sep, 2025 D Sep, YYYY September 2025 Sun Mon Tue Wed Thu Fri Sat …" at bounding box center [52, 28] width 104 height 57
click at [99, 15] on icon at bounding box center [99, 16] width 10 height 14
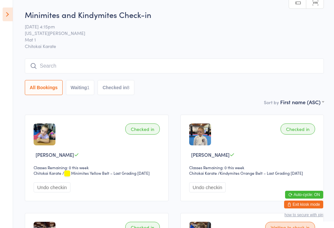
click at [11, 15] on icon at bounding box center [8, 15] width 10 height 14
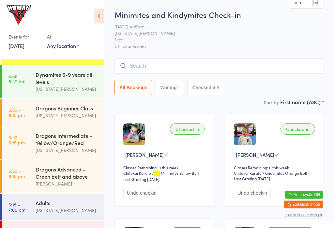
scroll to position [26, 0]
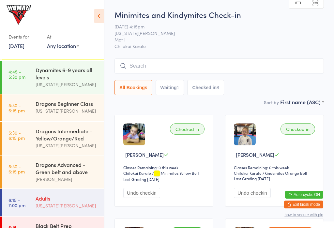
click at [59, 202] on div "Adults" at bounding box center [67, 197] width 63 height 7
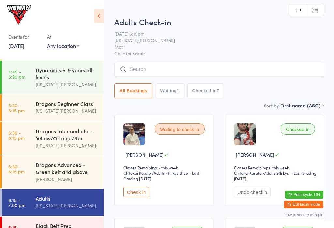
click at [132, 190] on button "Check in" at bounding box center [136, 192] width 26 height 10
